Goal: Book appointment/travel/reservation

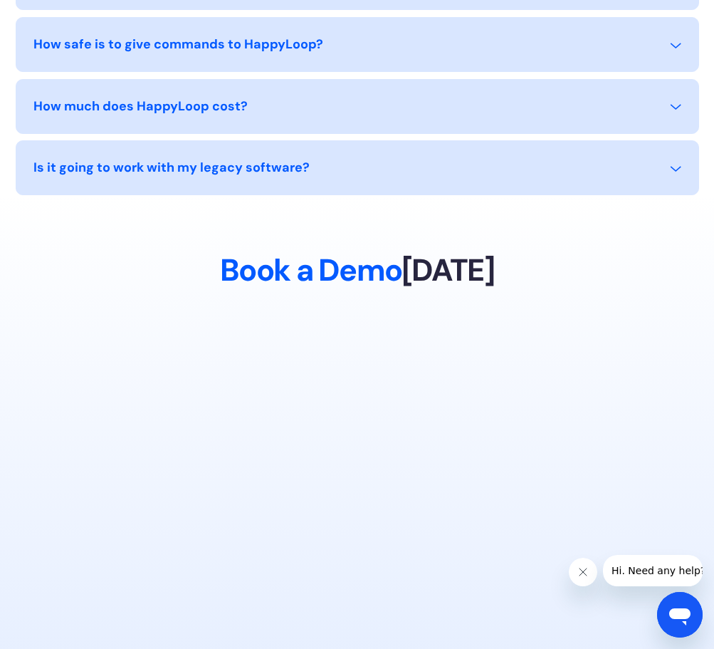
scroll to position [6631, 0]
